Goal: Task Accomplishment & Management: Use online tool/utility

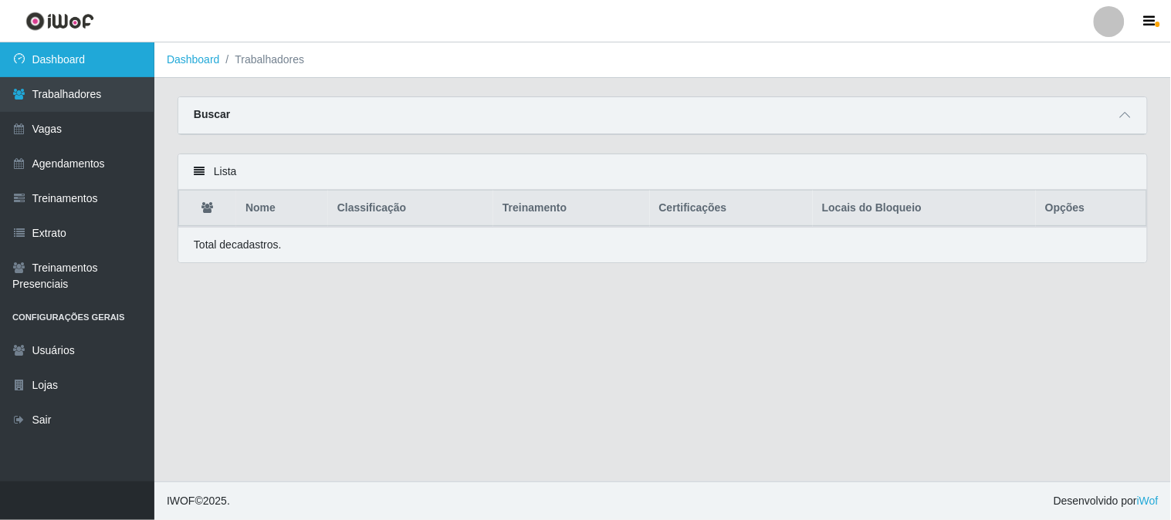
click at [127, 58] on link "Dashboard" at bounding box center [77, 59] width 154 height 35
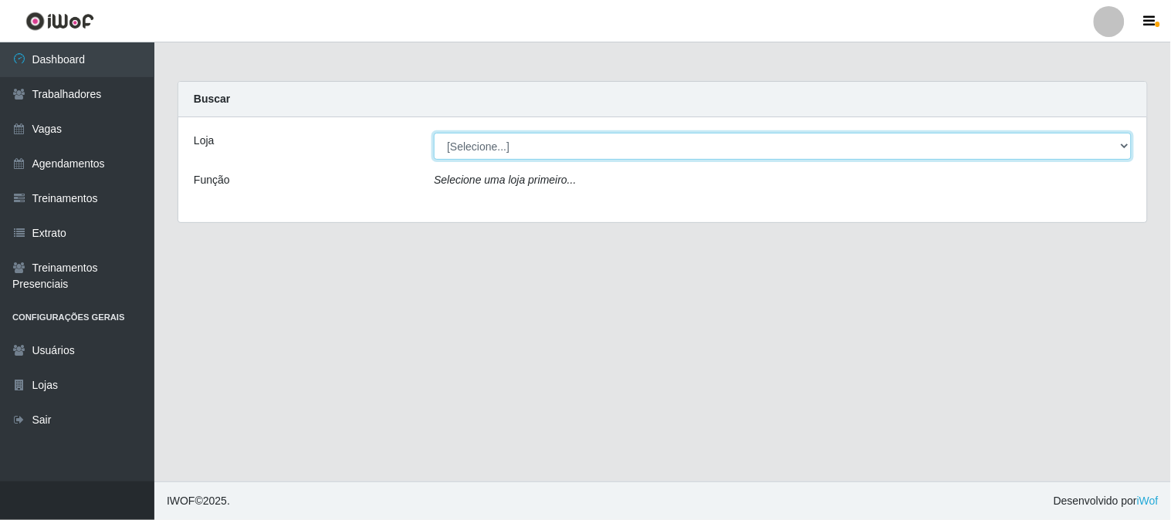
click at [481, 143] on select "[Selecione...] Sapore D'italia" at bounding box center [783, 146] width 698 height 27
select select "266"
click at [434, 133] on select "[Selecione...] Sapore D'italia" at bounding box center [783, 146] width 698 height 27
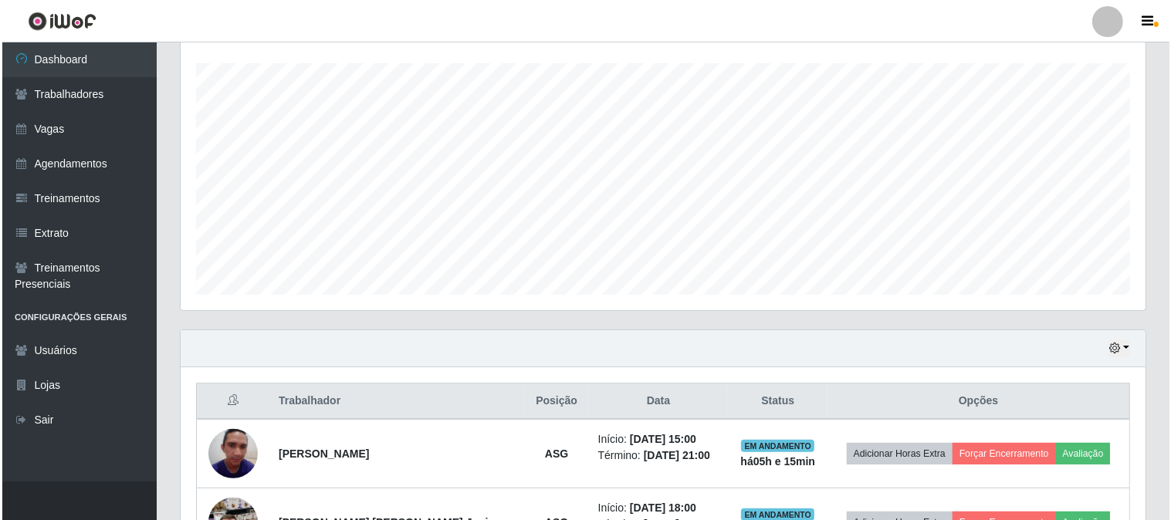
scroll to position [343, 0]
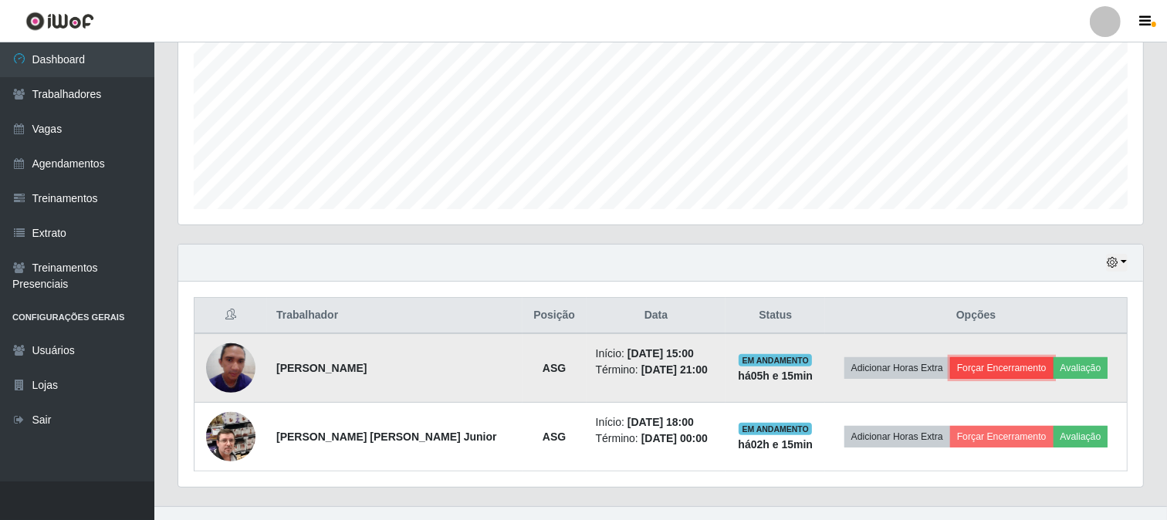
click at [998, 367] on button "Forçar Encerramento" at bounding box center [1001, 368] width 103 height 22
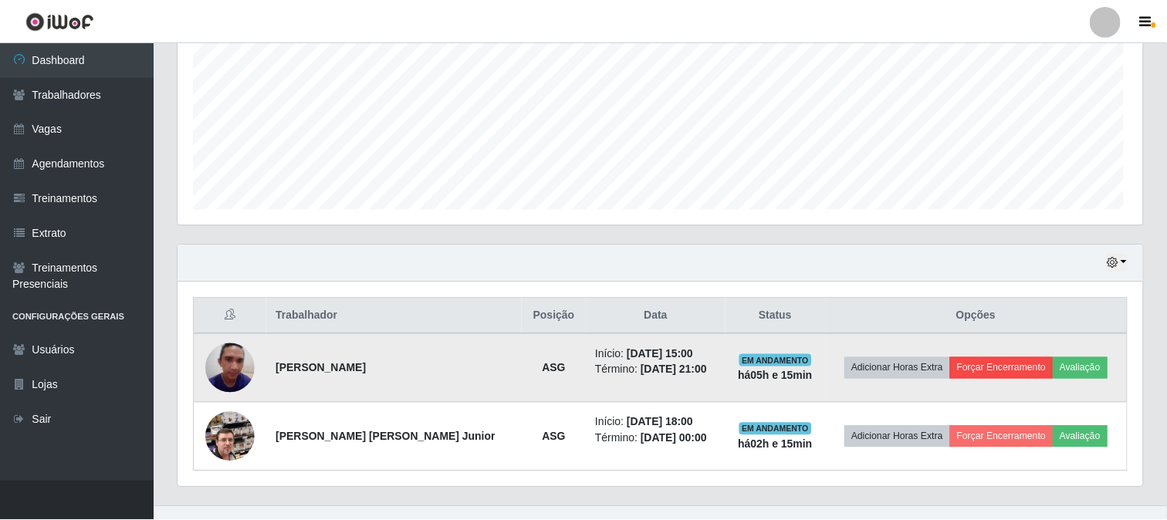
scroll to position [320, 955]
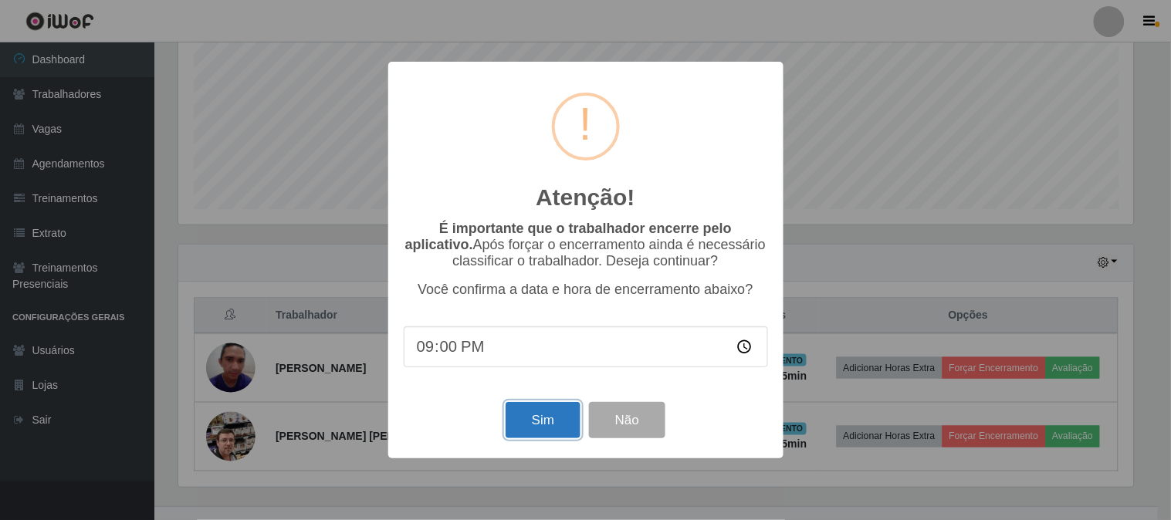
click at [562, 418] on button "Sim" at bounding box center [543, 420] width 75 height 36
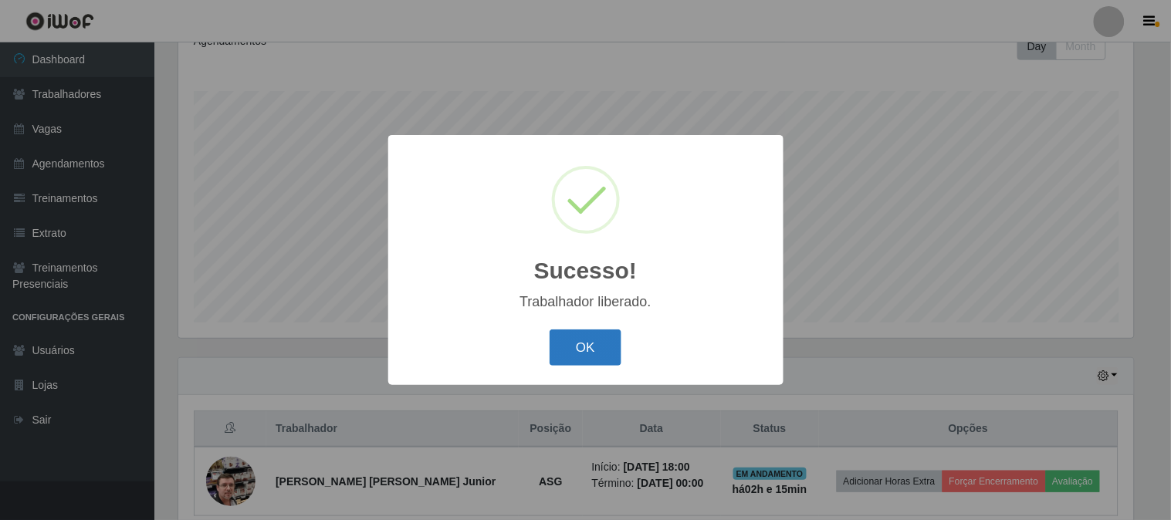
click at [591, 337] on button "OK" at bounding box center [586, 348] width 72 height 36
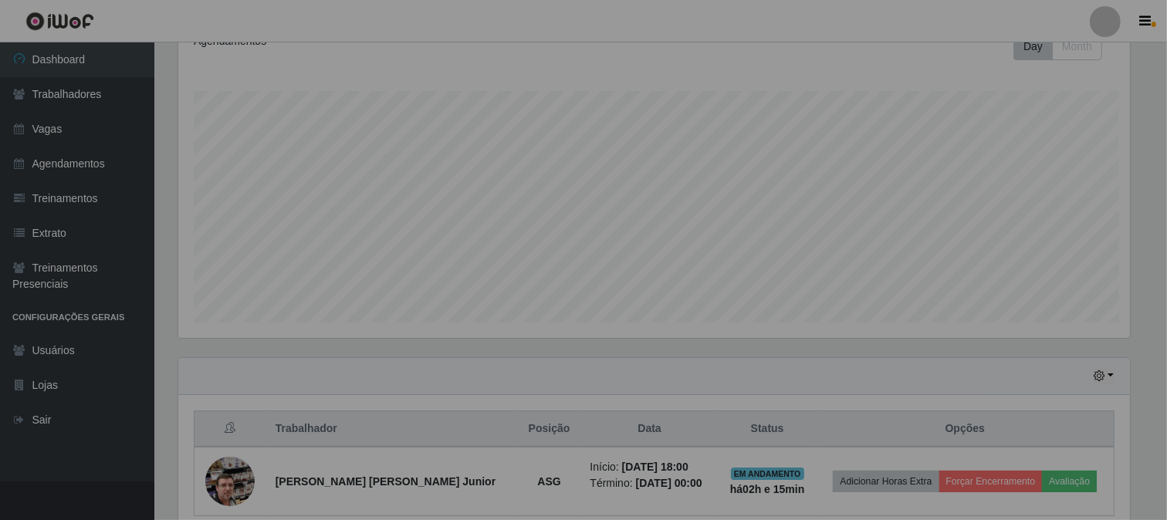
scroll to position [320, 965]
